Goal: Task Accomplishment & Management: Manage account settings

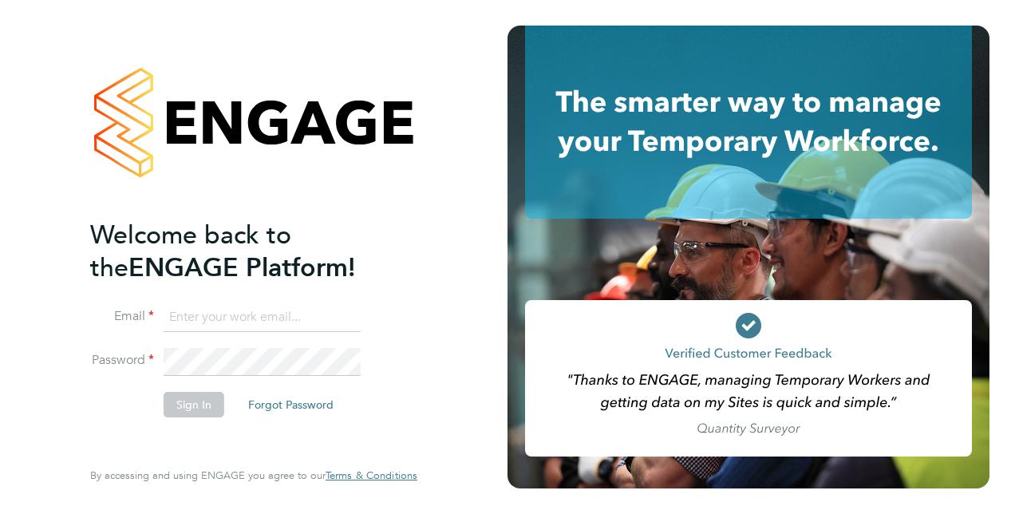
type input "alan.fox@vistry.co.uk"
click at [201, 409] on button "Sign In" at bounding box center [194, 405] width 61 height 26
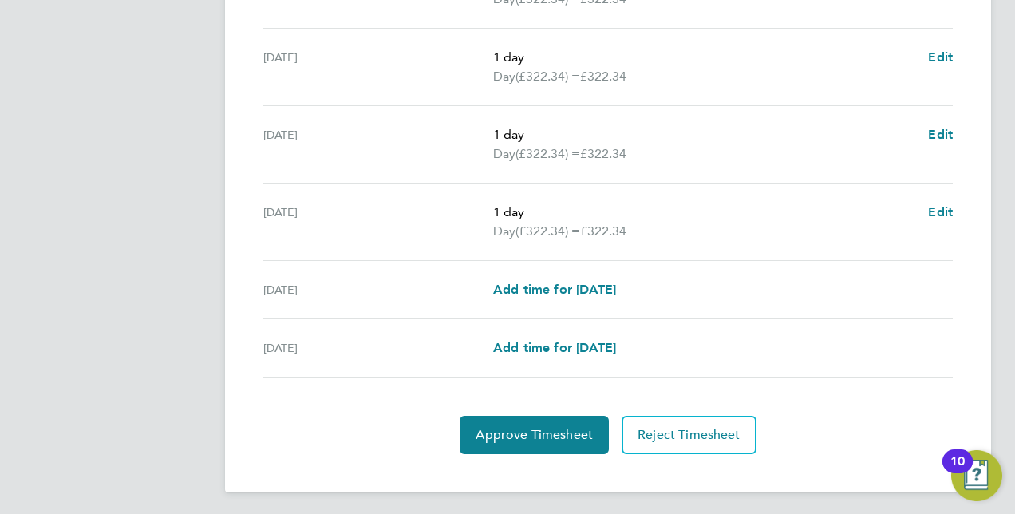
scroll to position [649, 0]
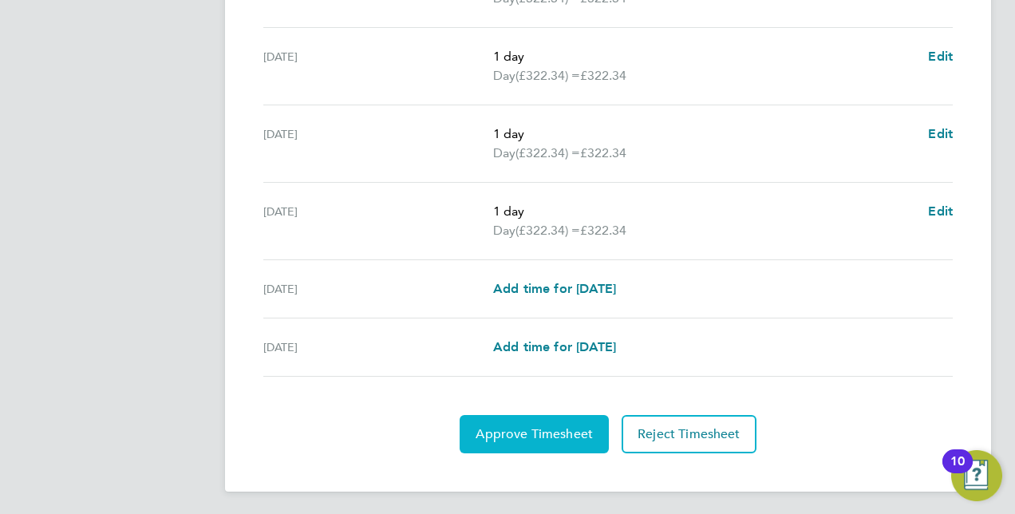
click at [555, 426] on span "Approve Timesheet" at bounding box center [534, 434] width 117 height 16
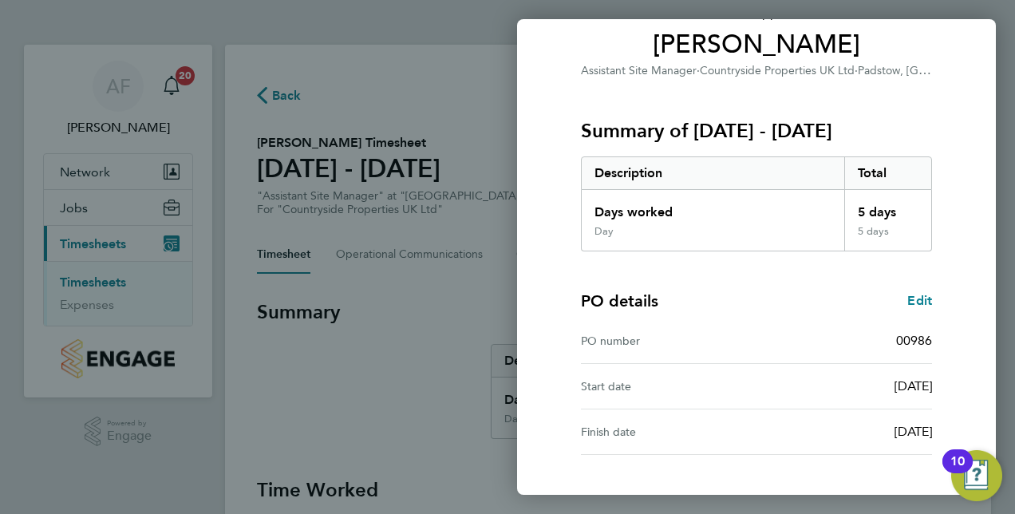
scroll to position [249, 0]
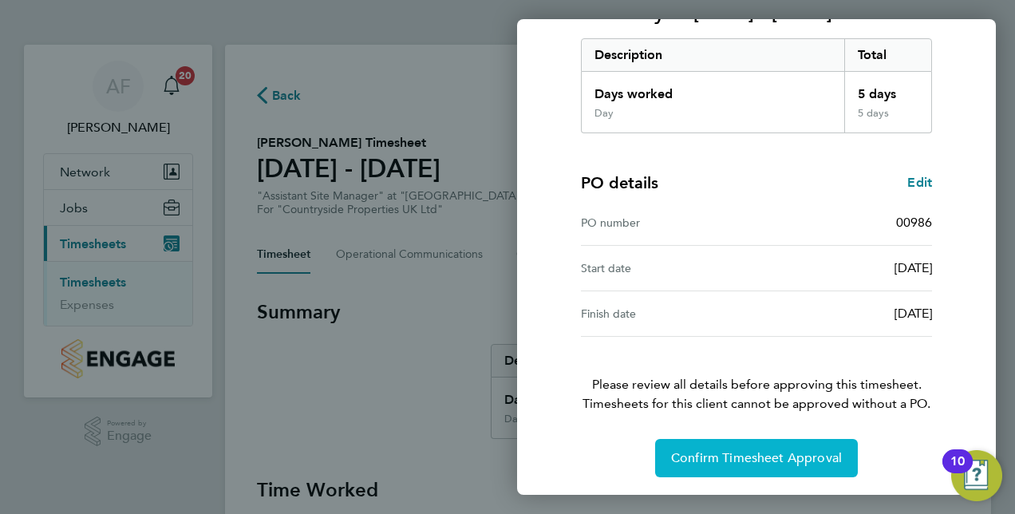
click at [728, 462] on span "Confirm Timesheet Approval" at bounding box center [756, 458] width 171 height 16
